Goal: Transaction & Acquisition: Purchase product/service

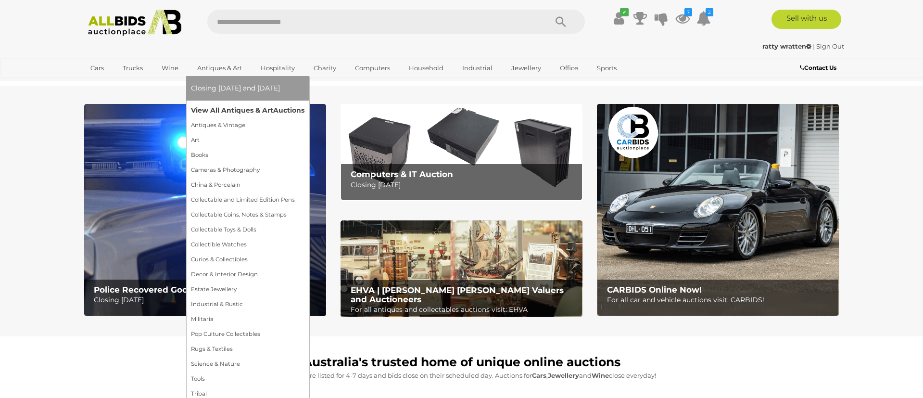
click at [246, 110] on link "View All Antiques & Art Auctions" at bounding box center [248, 110] width 114 height 15
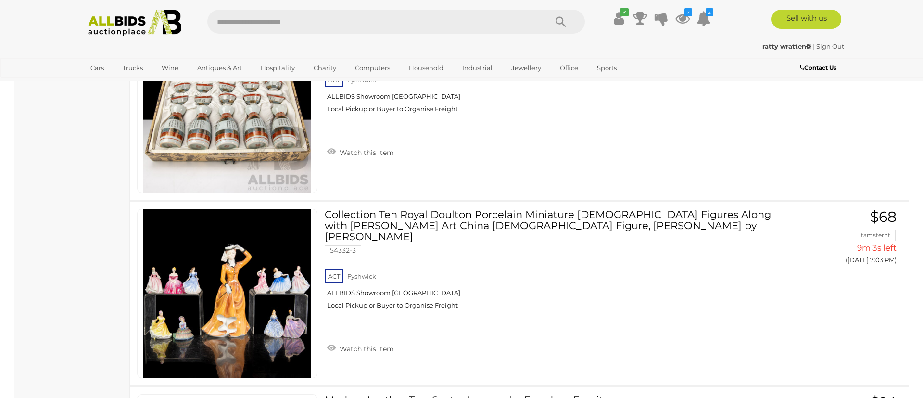
scroll to position [6014, 0]
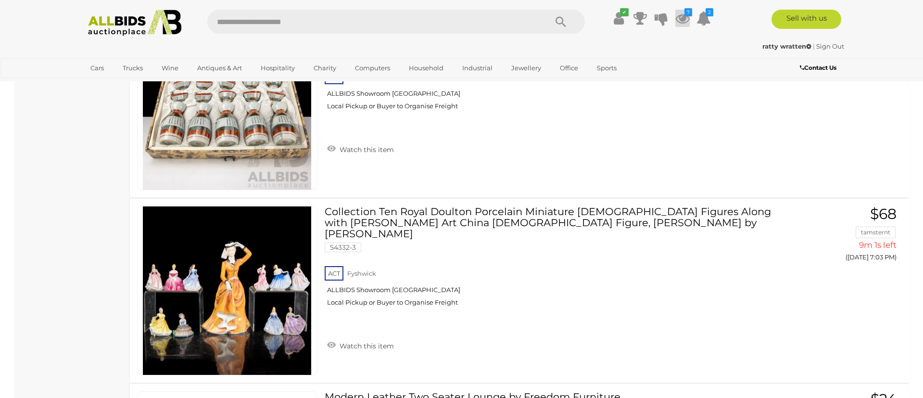
click at [683, 17] on icon at bounding box center [683, 18] width 14 height 17
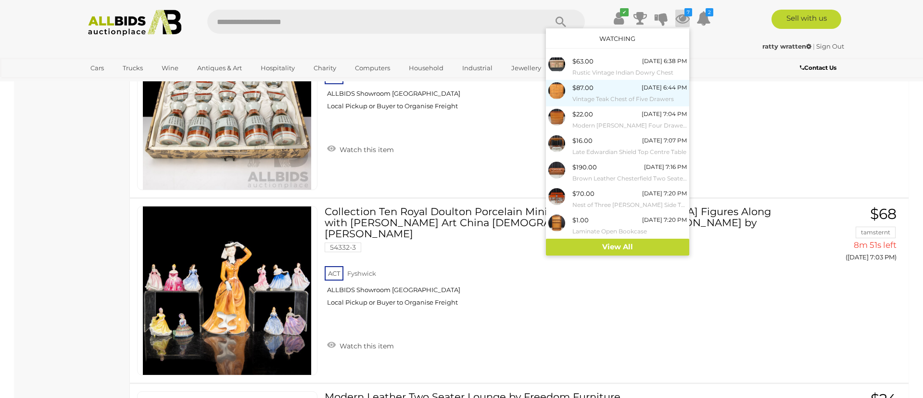
click at [625, 99] on small "Vintage Teak Chest of Five Drawers" at bounding box center [630, 99] width 115 height 11
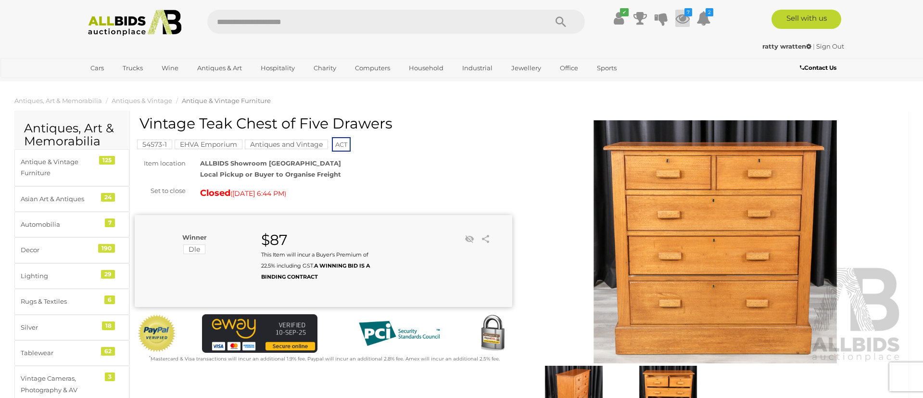
click at [685, 15] on icon "7" at bounding box center [689, 12] width 8 height 8
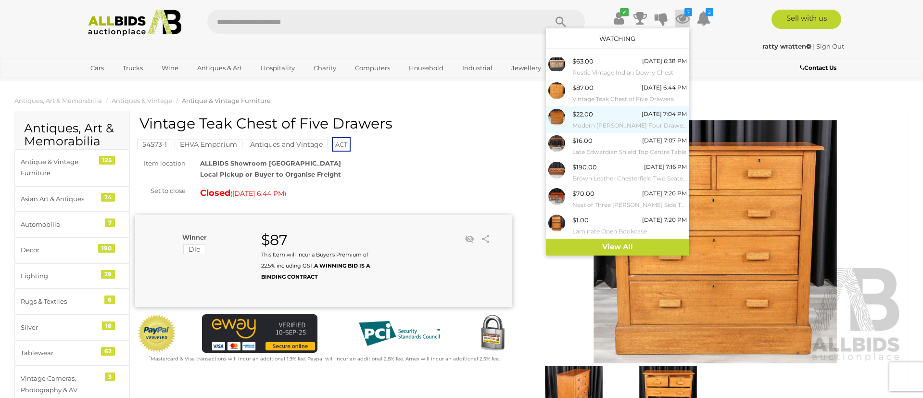
click at [610, 123] on small "Modern [PERSON_NAME] Four Drawer Chest" at bounding box center [630, 125] width 115 height 11
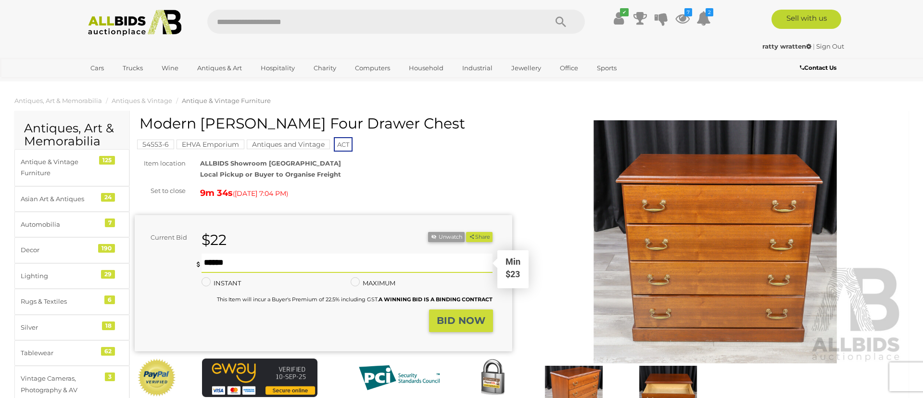
click at [212, 260] on input "text" at bounding box center [347, 263] width 291 height 19
type input "**"
click at [446, 319] on strong "BID NOW" at bounding box center [461, 321] width 49 height 12
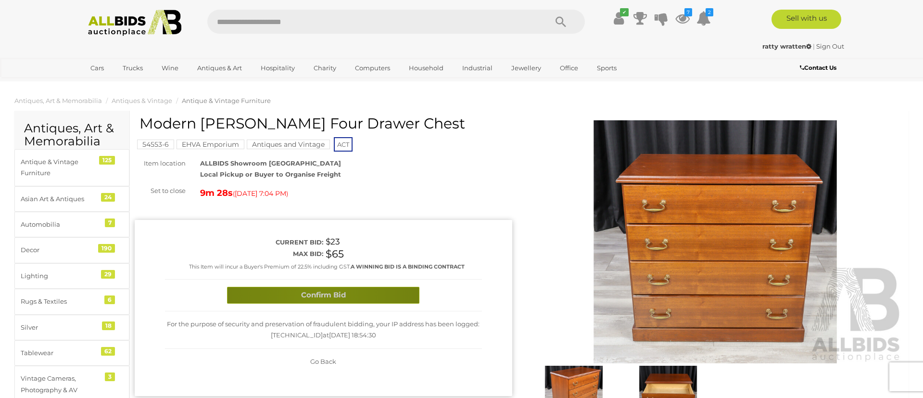
click at [318, 295] on button "Confirm Bid" at bounding box center [323, 295] width 192 height 17
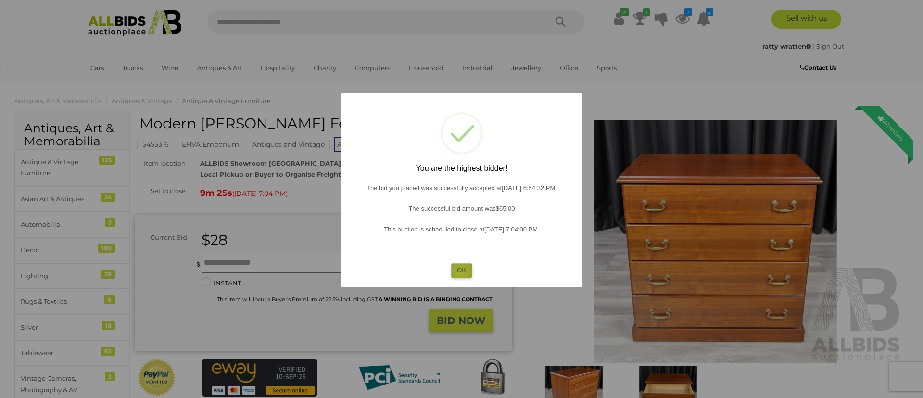
click at [460, 270] on button "OK" at bounding box center [461, 270] width 21 height 14
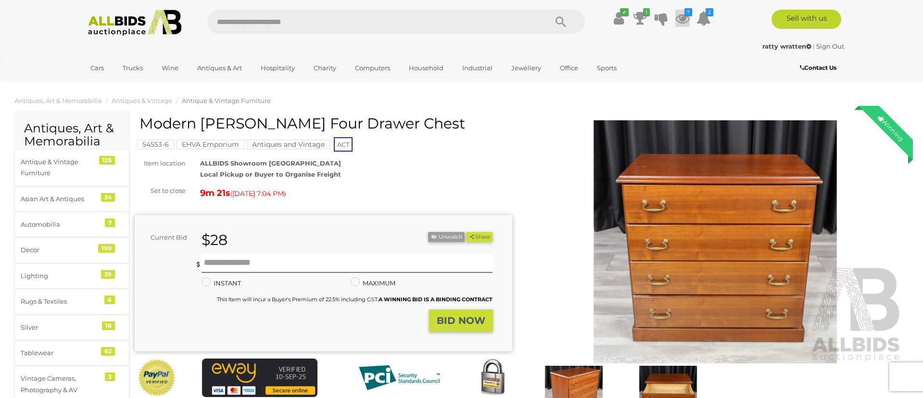
click at [683, 20] on icon at bounding box center [683, 18] width 14 height 17
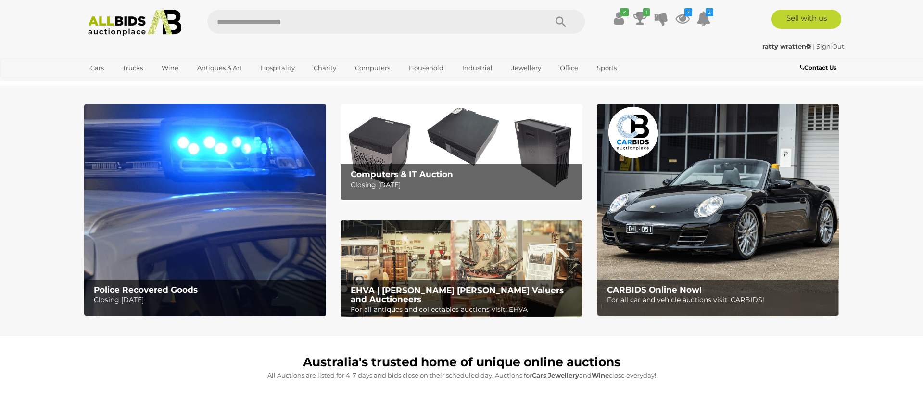
click at [252, 24] on input "text" at bounding box center [372, 22] width 330 height 24
type input "**********"
click at [561, 23] on icon "Search" at bounding box center [561, 22] width 11 height 14
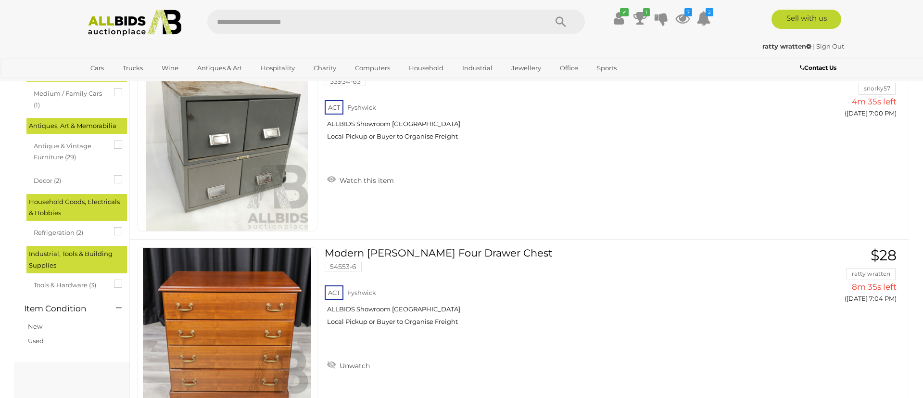
scroll to position [262, 0]
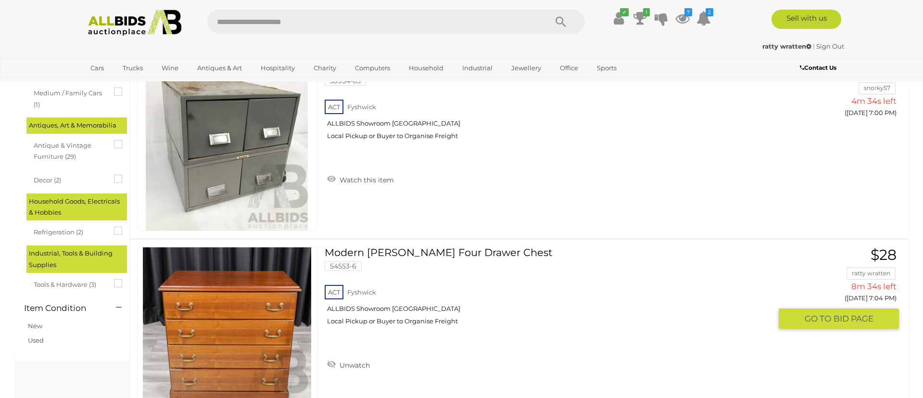
click at [260, 294] on link at bounding box center [227, 331] width 180 height 169
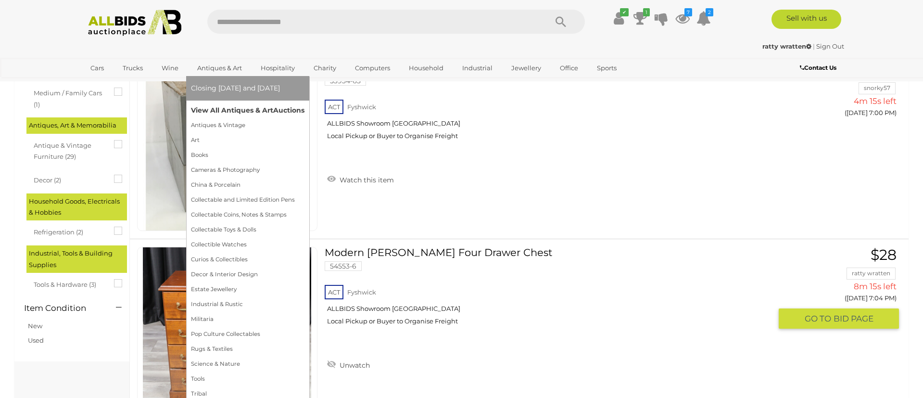
click at [225, 109] on link "View All Antiques & Art Auctions" at bounding box center [248, 110] width 114 height 15
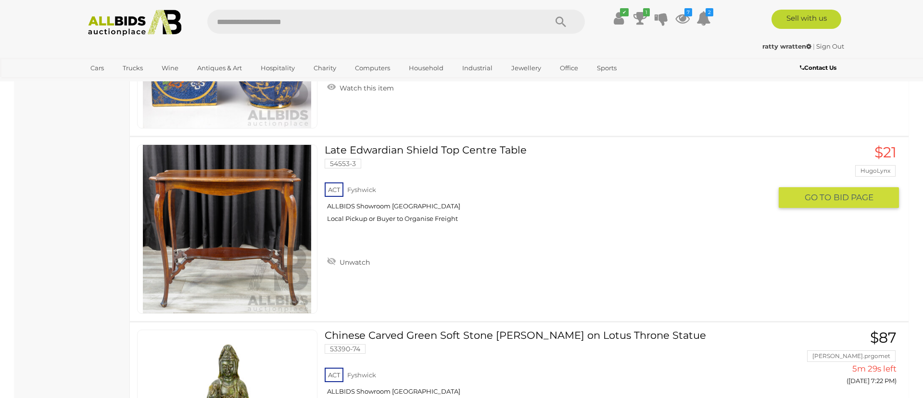
scroll to position [7373, 0]
click at [828, 194] on span "GO TO" at bounding box center [819, 197] width 29 height 11
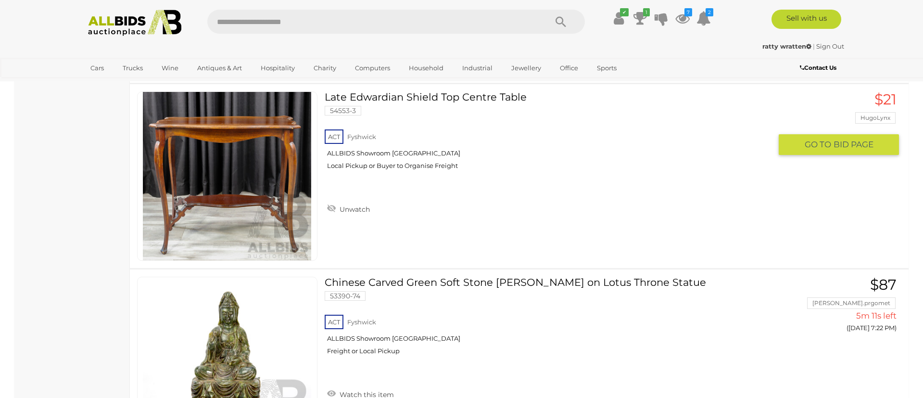
scroll to position [7426, 0]
click at [817, 143] on span "GO TO" at bounding box center [819, 143] width 29 height 11
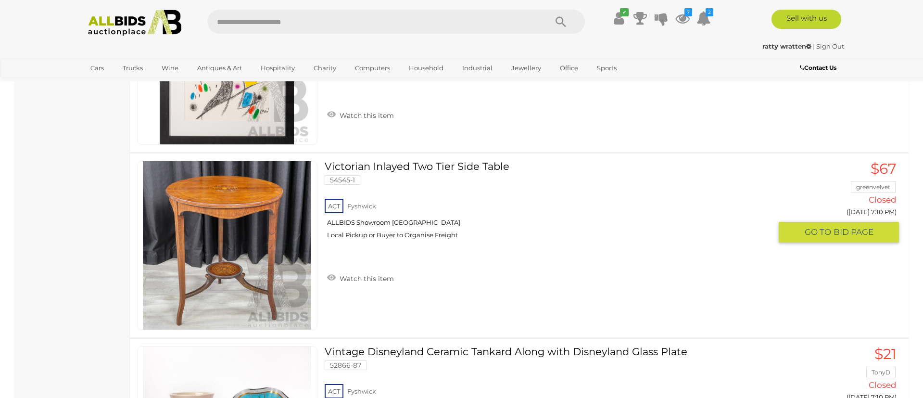
scroll to position [8839, 0]
click at [812, 231] on span "GO TO" at bounding box center [819, 231] width 29 height 11
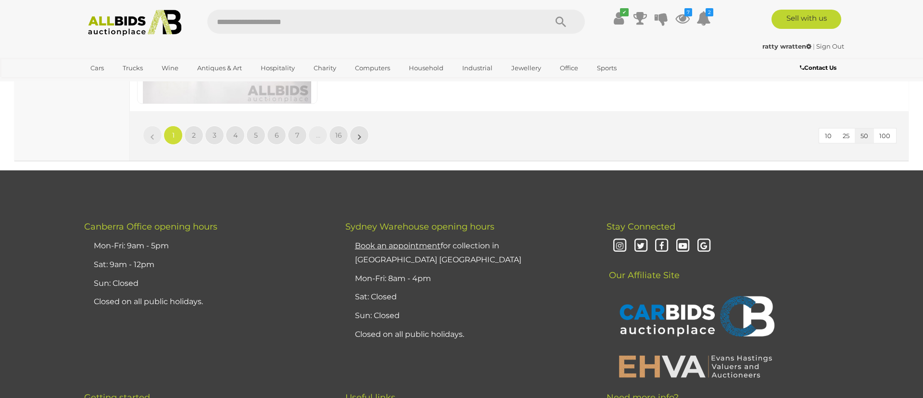
scroll to position [9434, 0]
drag, startPoint x: 194, startPoint y: 135, endPoint x: 601, endPoint y: 280, distance: 432.5
click at [194, 135] on span "2" at bounding box center [194, 135] width 4 height 9
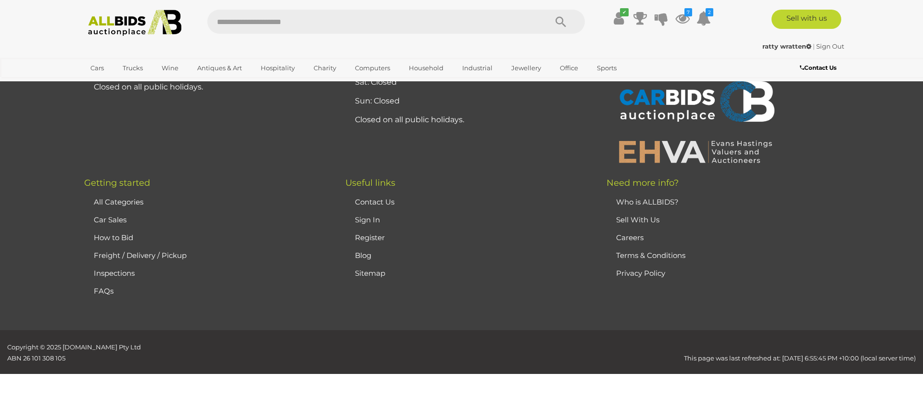
scroll to position [186, 0]
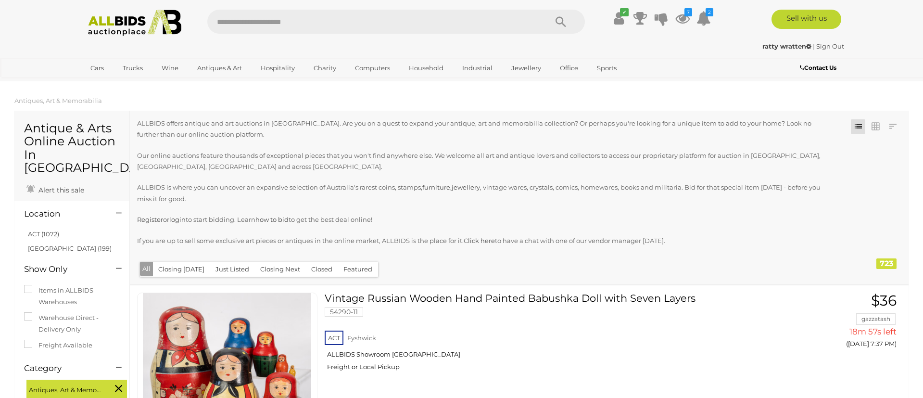
scroll to position [1, 0]
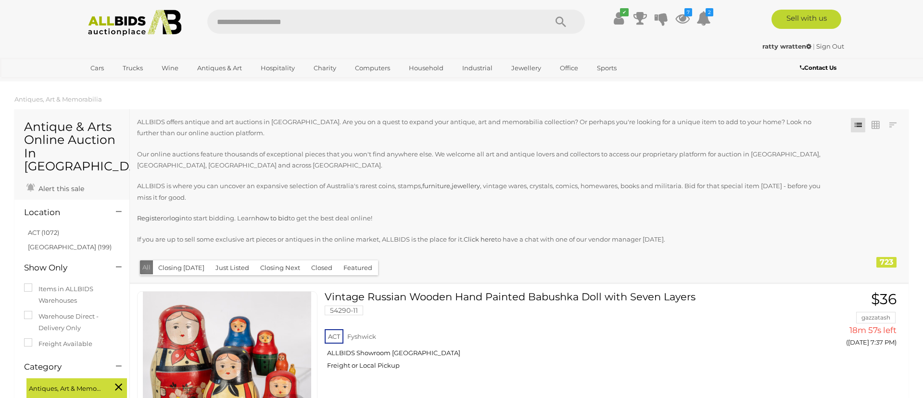
click at [148, 268] on button "All" at bounding box center [146, 267] width 13 height 14
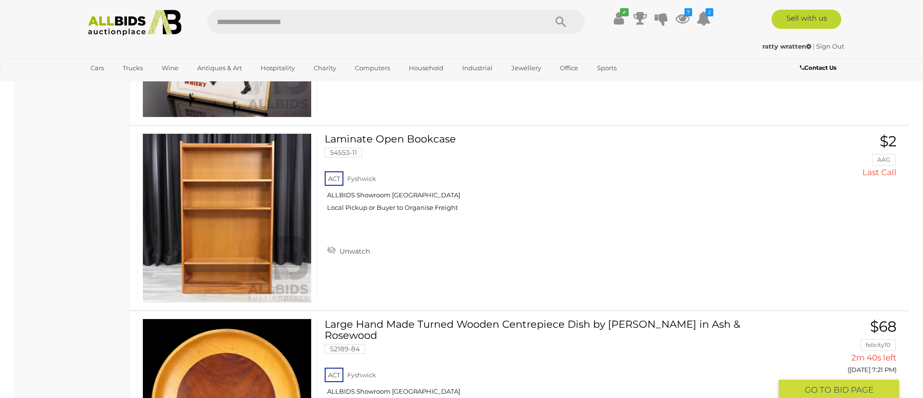
scroll to position [1268, 0]
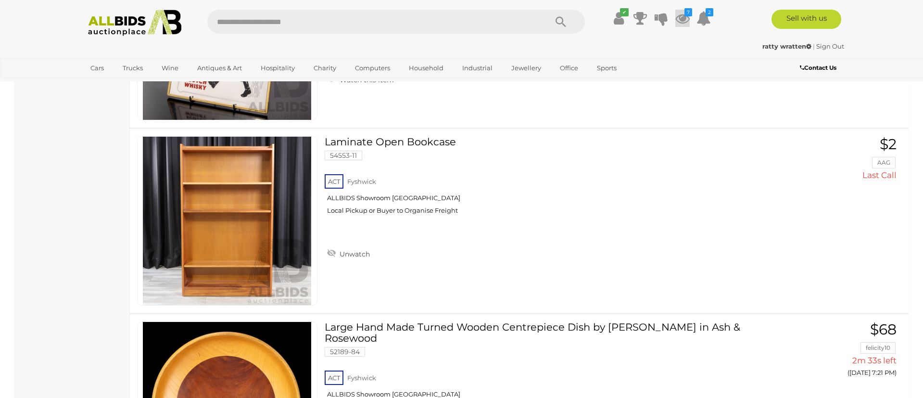
click at [682, 17] on icon at bounding box center [683, 18] width 14 height 17
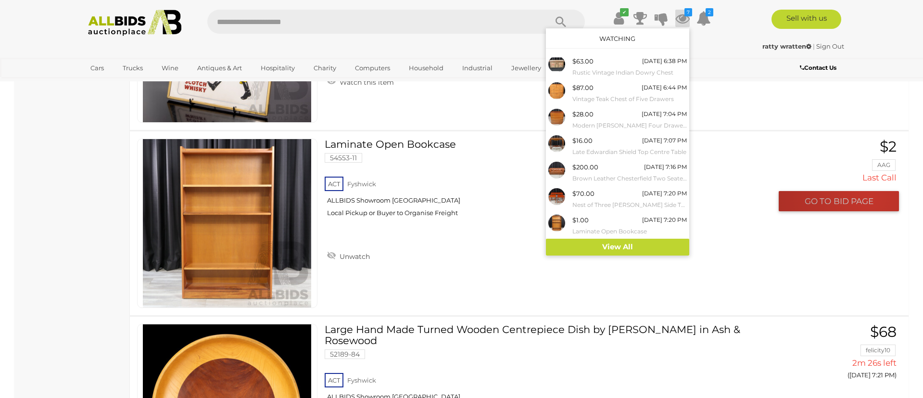
click at [871, 196] on span "BID PAGE" at bounding box center [854, 201] width 40 height 11
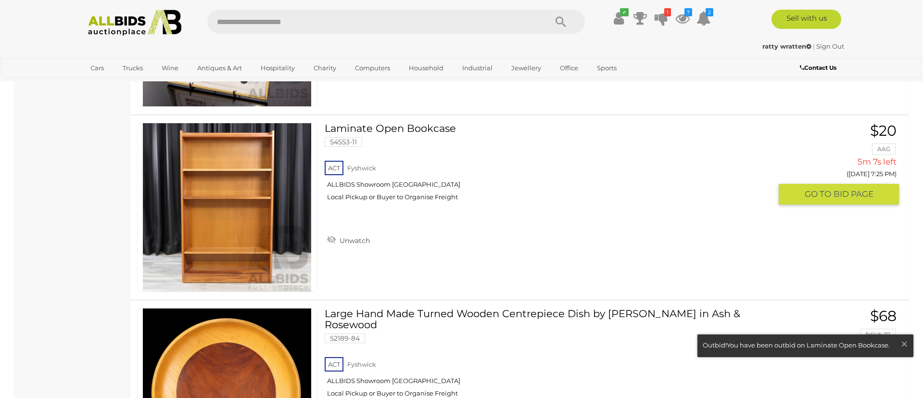
scroll to position [1281, 0]
click at [860, 194] on span "BID PAGE" at bounding box center [854, 194] width 40 height 11
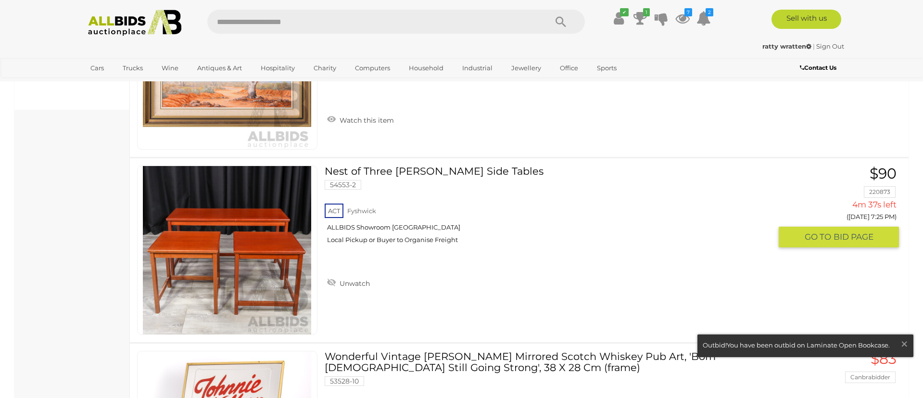
scroll to position [866, 0]
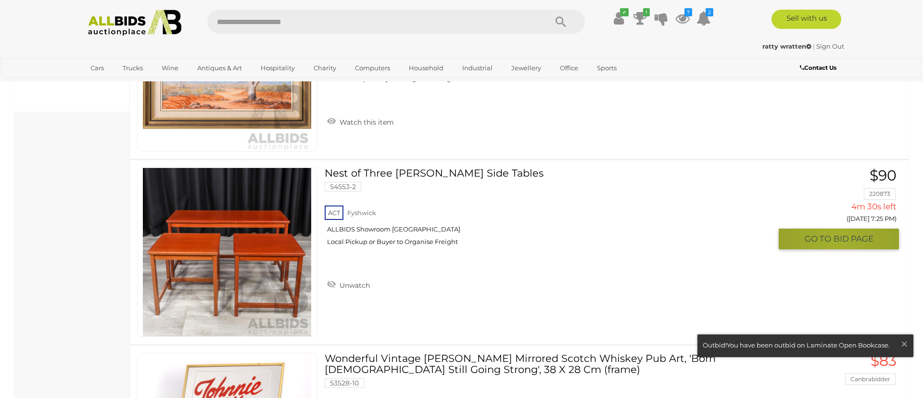
click at [838, 240] on span "BID PAGE" at bounding box center [854, 238] width 40 height 11
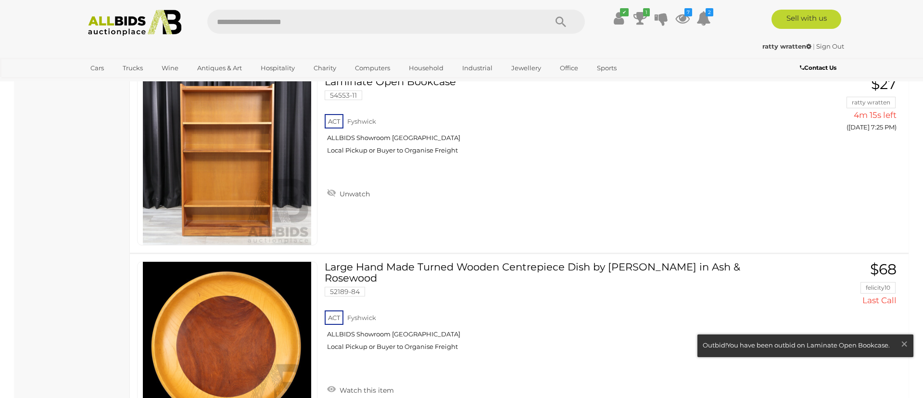
scroll to position [1334, 0]
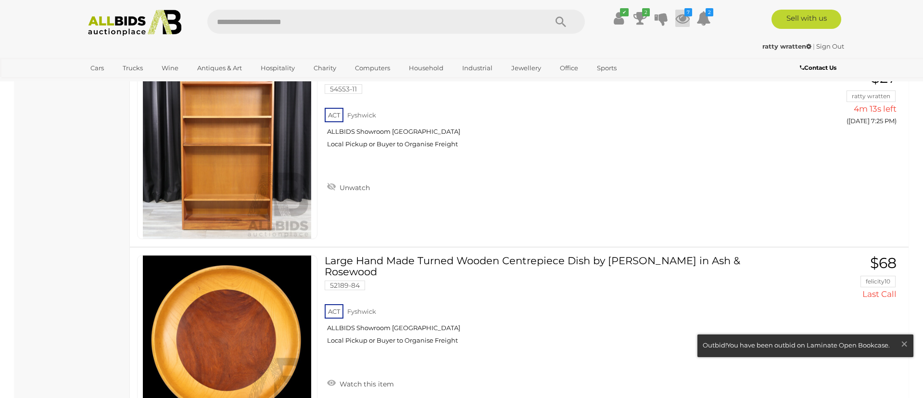
click at [682, 20] on icon at bounding box center [683, 18] width 14 height 17
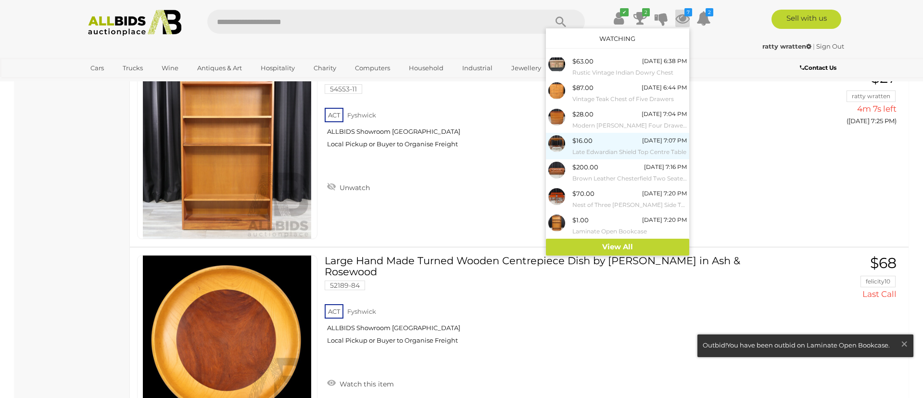
click at [632, 152] on small "Late Edwardian Shield Top Centre Table" at bounding box center [630, 152] width 115 height 11
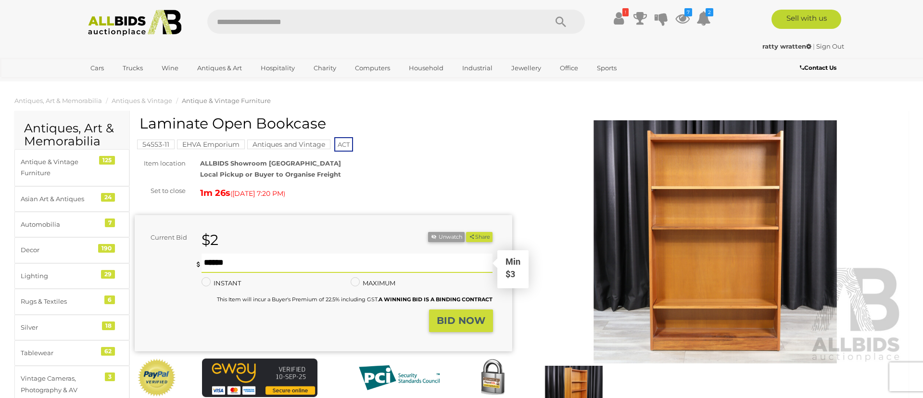
click at [255, 259] on input "text" at bounding box center [347, 263] width 291 height 19
type input "**"
click at [485, 319] on strong "BID NOW" at bounding box center [461, 321] width 49 height 12
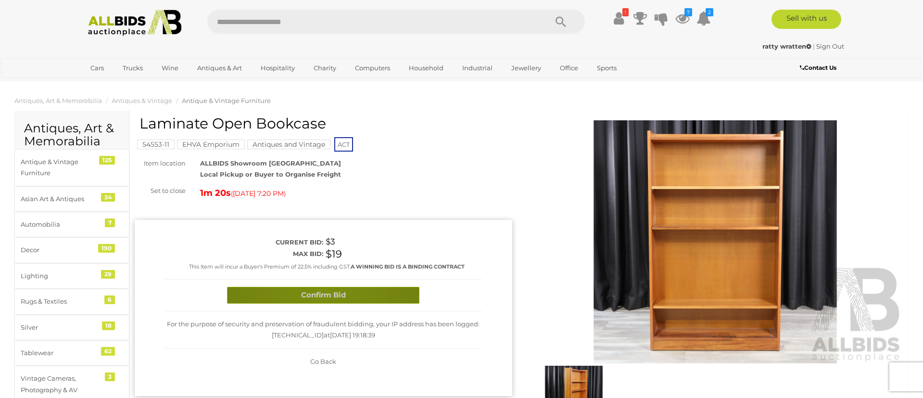
click at [321, 290] on button "Confirm Bid" at bounding box center [323, 295] width 192 height 17
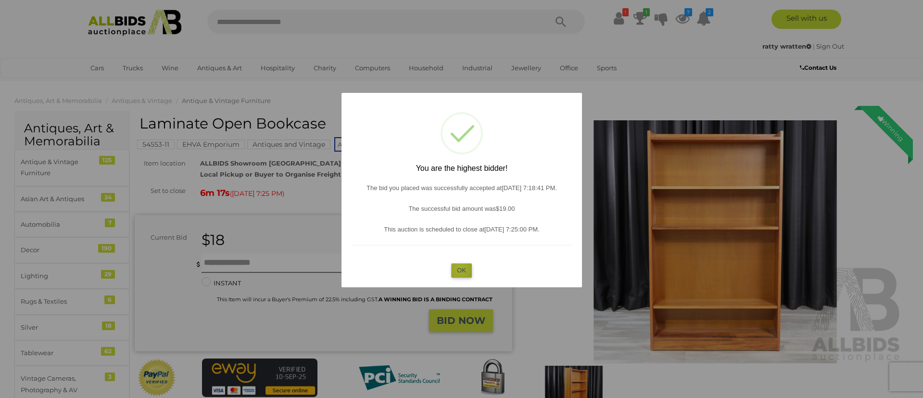
click at [460, 268] on button "OK" at bounding box center [461, 270] width 21 height 14
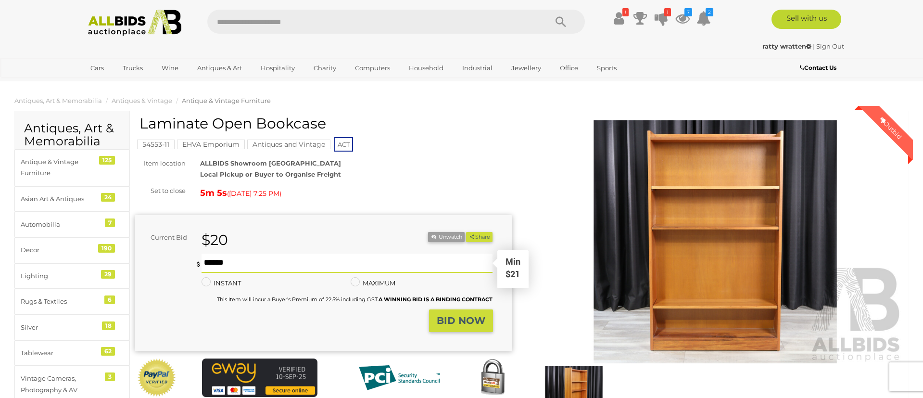
click at [247, 261] on input "text" at bounding box center [347, 263] width 291 height 19
type input "**"
click at [457, 322] on strong "BID NOW" at bounding box center [461, 321] width 49 height 12
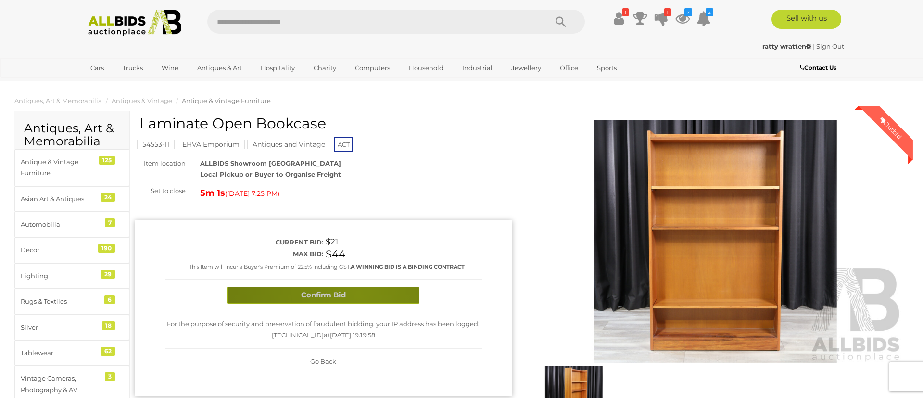
click at [358, 291] on button "Confirm Bid" at bounding box center [323, 295] width 192 height 17
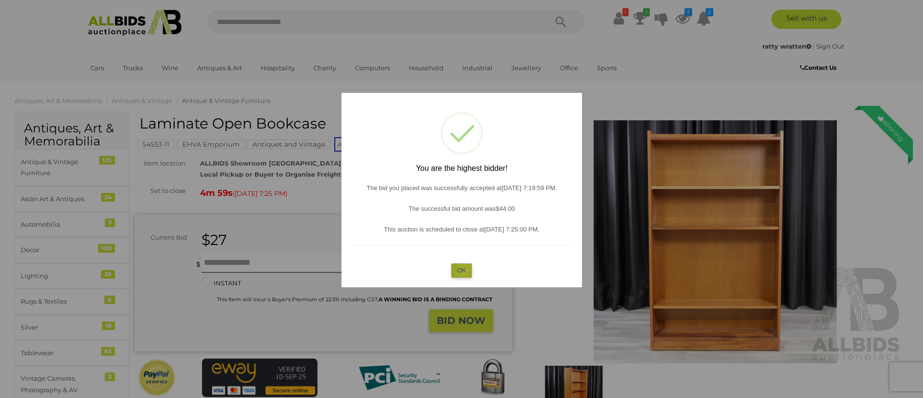
click at [464, 269] on button "OK" at bounding box center [461, 270] width 21 height 14
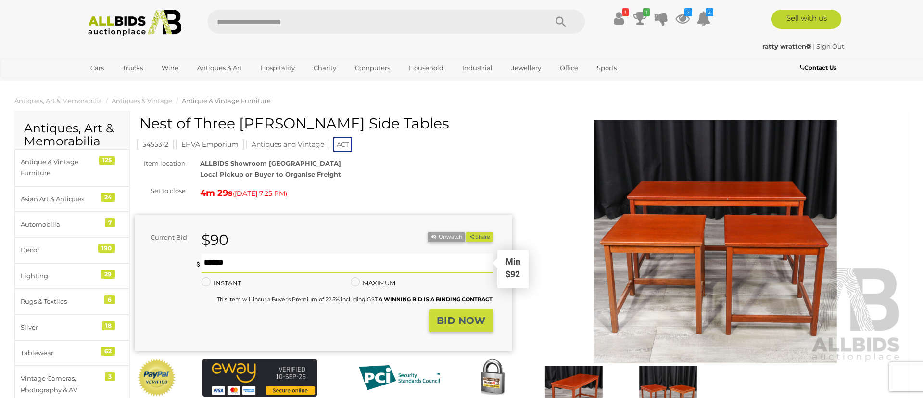
click at [226, 256] on input "text" at bounding box center [347, 263] width 291 height 19
type input "***"
click at [437, 322] on strong "BID NOW" at bounding box center [461, 321] width 49 height 12
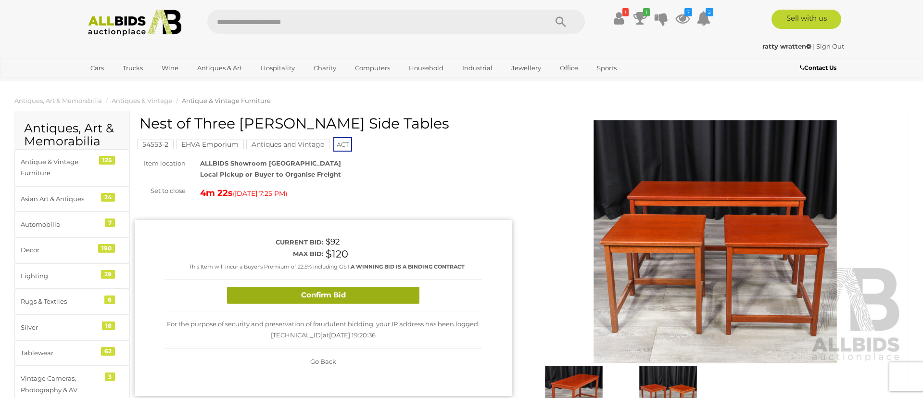
click at [348, 300] on button "Confirm Bid" at bounding box center [323, 295] width 192 height 17
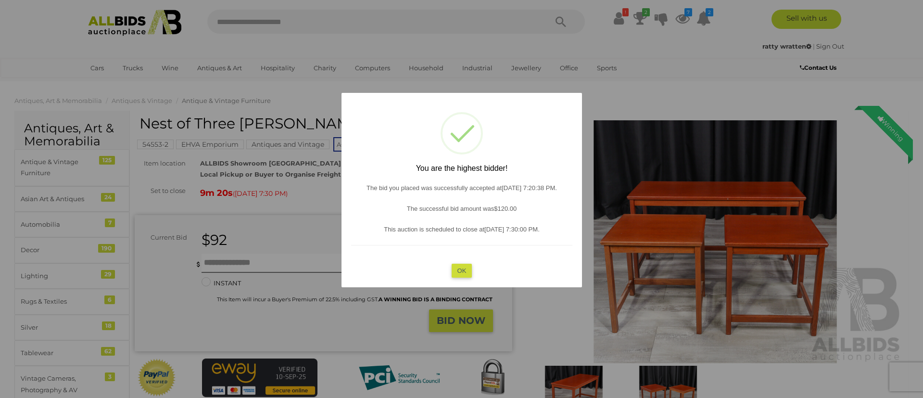
click at [461, 268] on button "OK" at bounding box center [461, 270] width 21 height 14
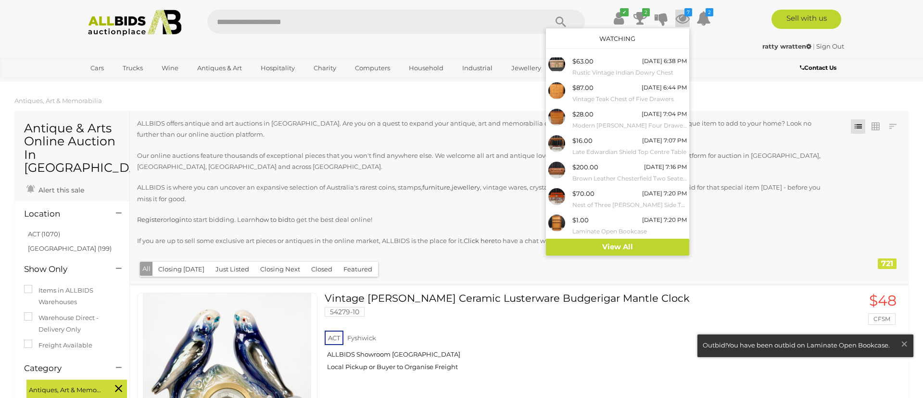
scroll to position [1350, 0]
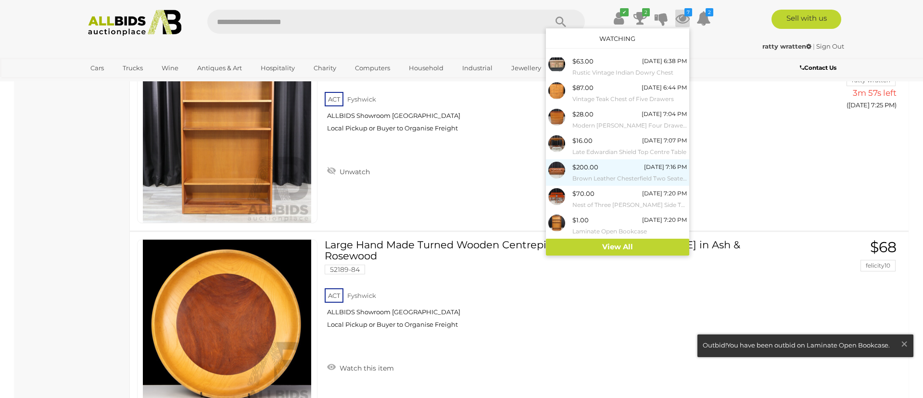
click at [637, 178] on small "Brown Leather Chesterfield Two Seater Lounge" at bounding box center [630, 178] width 115 height 11
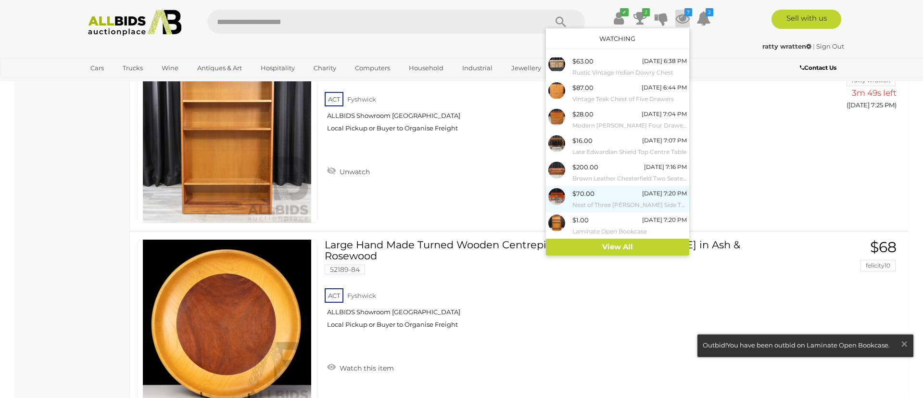
click at [603, 200] on small "Nest of Three [PERSON_NAME] Side Tables" at bounding box center [630, 205] width 115 height 11
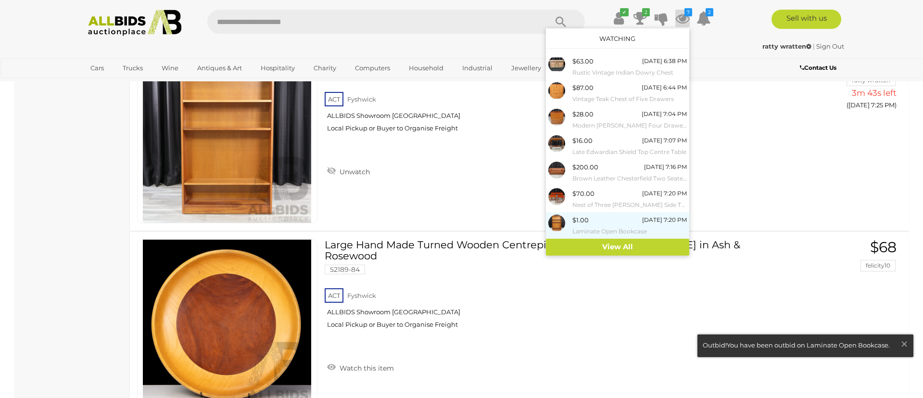
click at [592, 226] on small "Laminate Open Bookcase" at bounding box center [630, 231] width 115 height 11
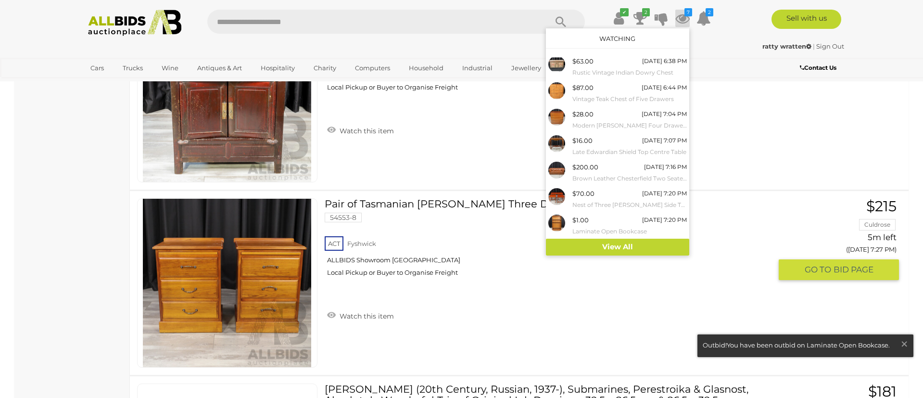
scroll to position [1765, 0]
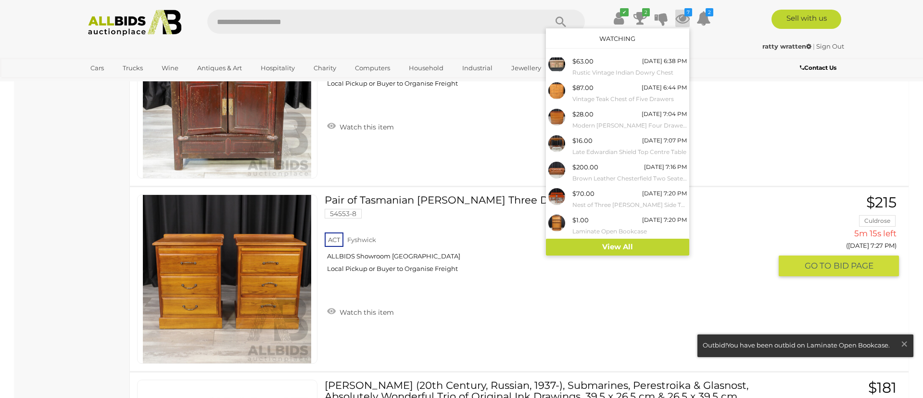
click at [280, 255] on link at bounding box center [227, 278] width 180 height 169
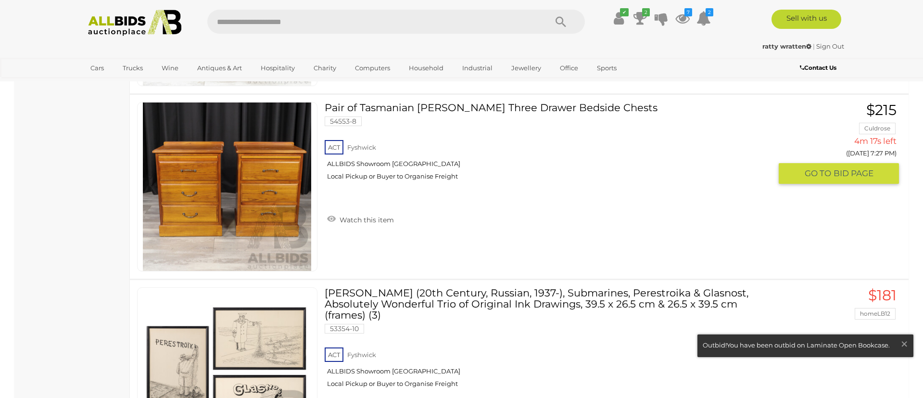
scroll to position [1857, 0]
click at [828, 172] on span "GO TO" at bounding box center [819, 173] width 29 height 11
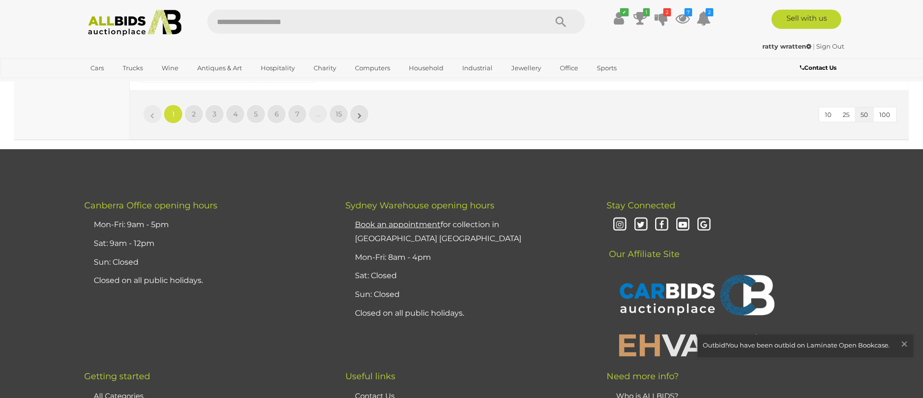
scroll to position [9463, 0]
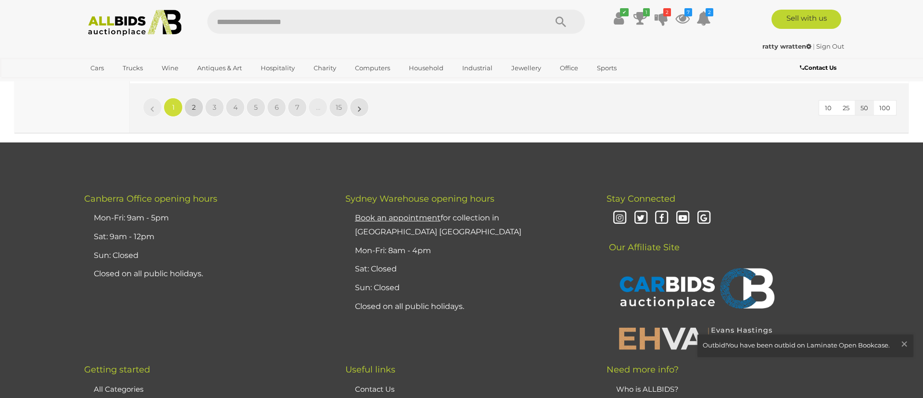
click at [193, 106] on span "2" at bounding box center [194, 107] width 4 height 9
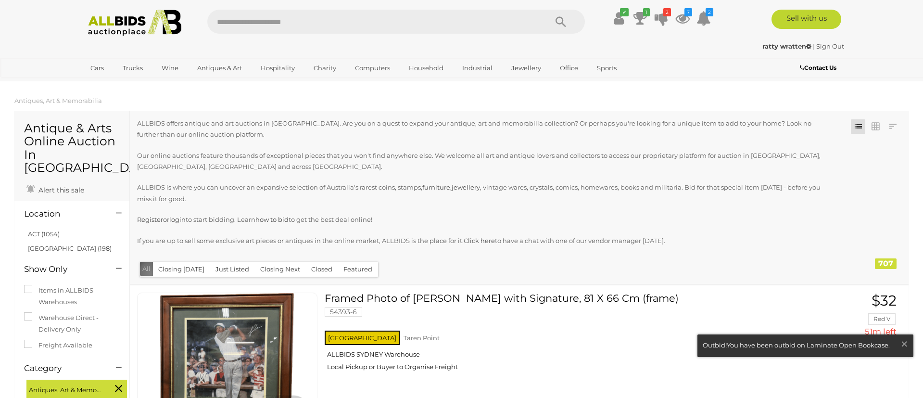
click at [151, 271] on button "All" at bounding box center [146, 269] width 13 height 14
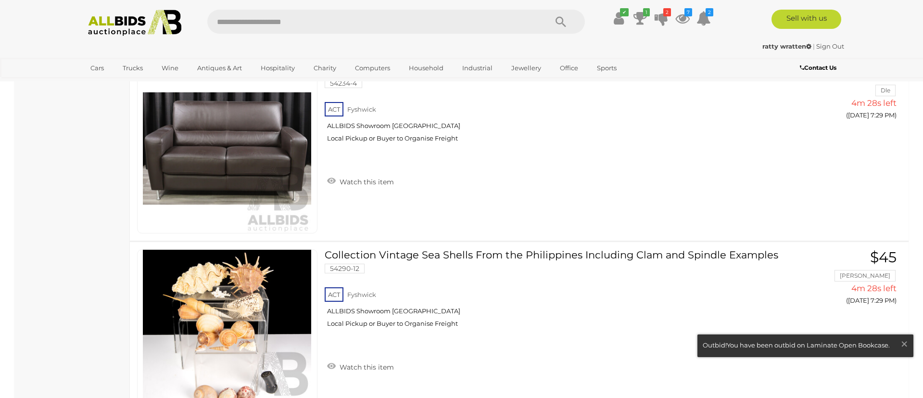
scroll to position [2695, 0]
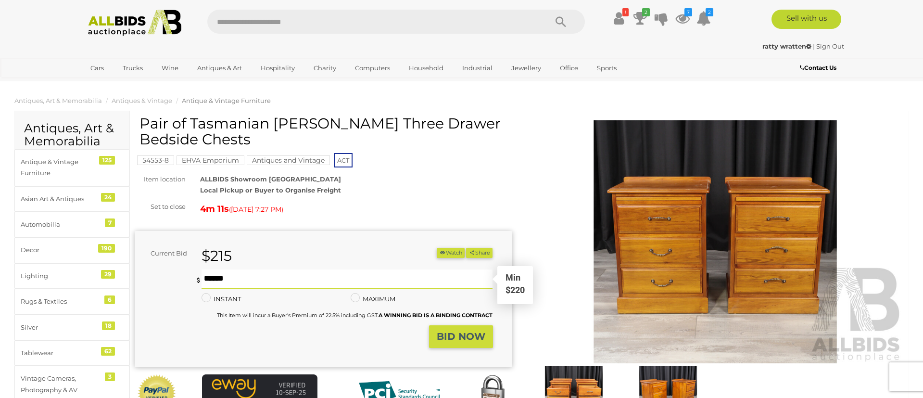
click at [211, 274] on input "text" at bounding box center [347, 278] width 291 height 19
type input "***"
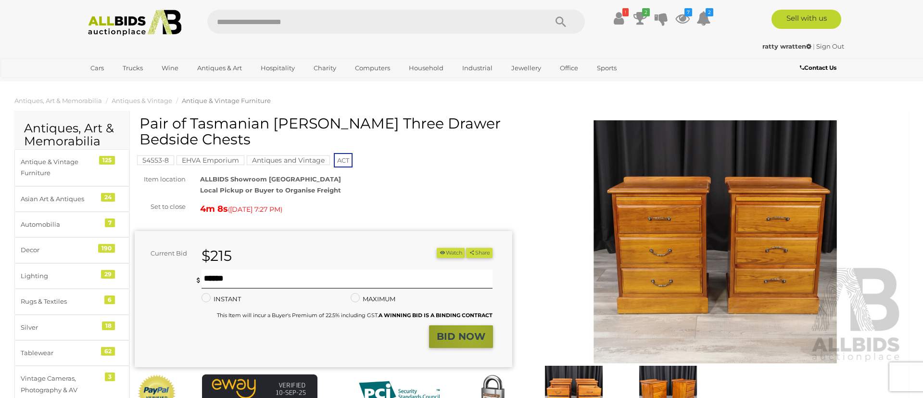
click at [472, 334] on strong "BID NOW" at bounding box center [461, 337] width 49 height 12
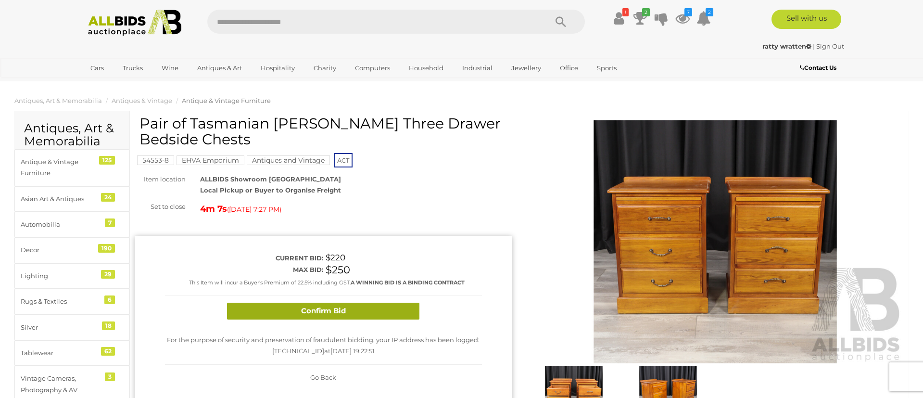
click at [343, 309] on button "Confirm Bid" at bounding box center [323, 311] width 192 height 17
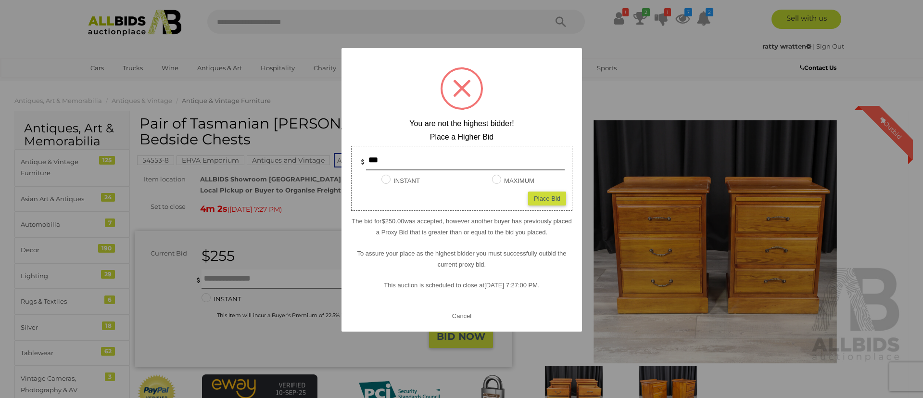
click at [462, 84] on div at bounding box center [462, 88] width 42 height 42
click at [621, 103] on div at bounding box center [461, 199] width 923 height 398
